Goal: Navigation & Orientation: Find specific page/section

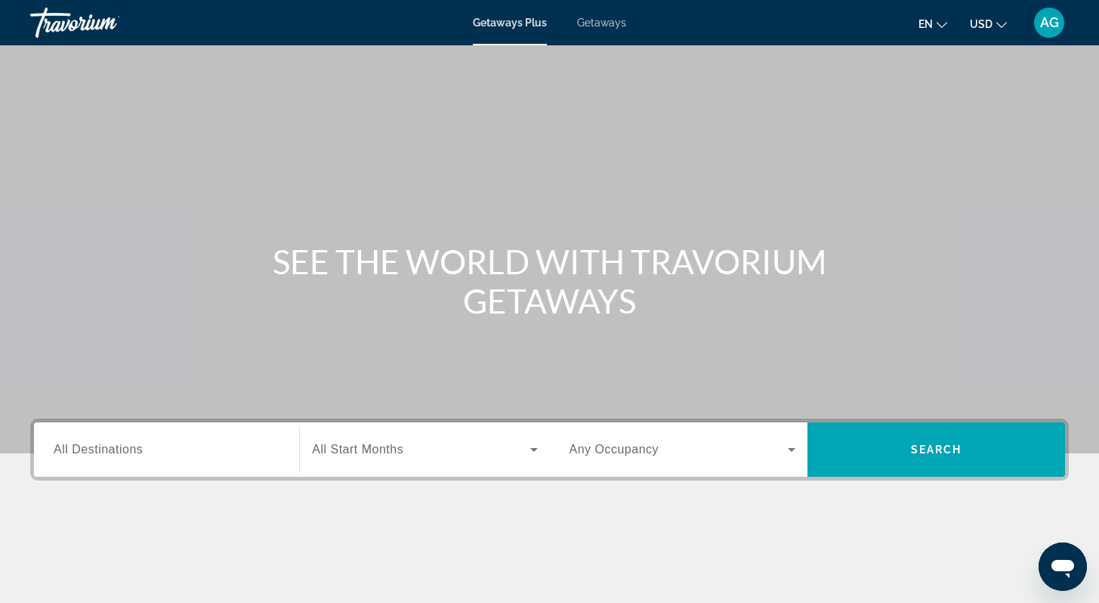
click at [512, 23] on span "Getaways Plus" at bounding box center [510, 23] width 74 height 12
click at [614, 22] on span "Getaways" at bounding box center [601, 23] width 49 height 12
click at [526, 20] on span "Getaways Plus" at bounding box center [509, 23] width 73 height 12
